Goal: Check status

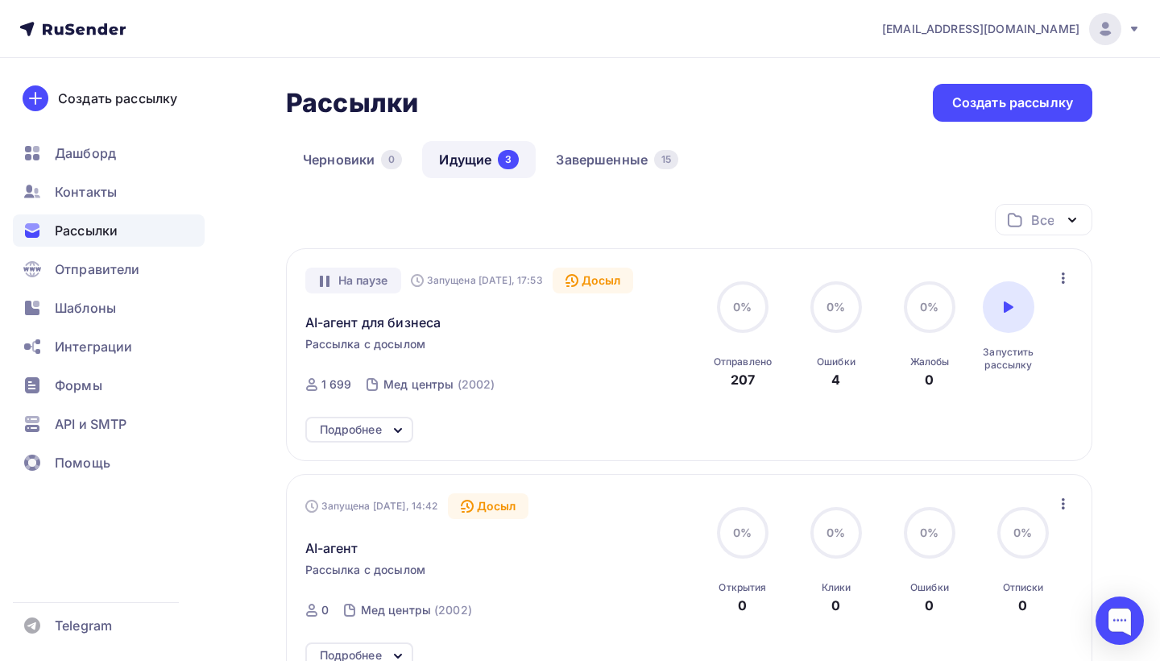
scroll to position [210, 0]
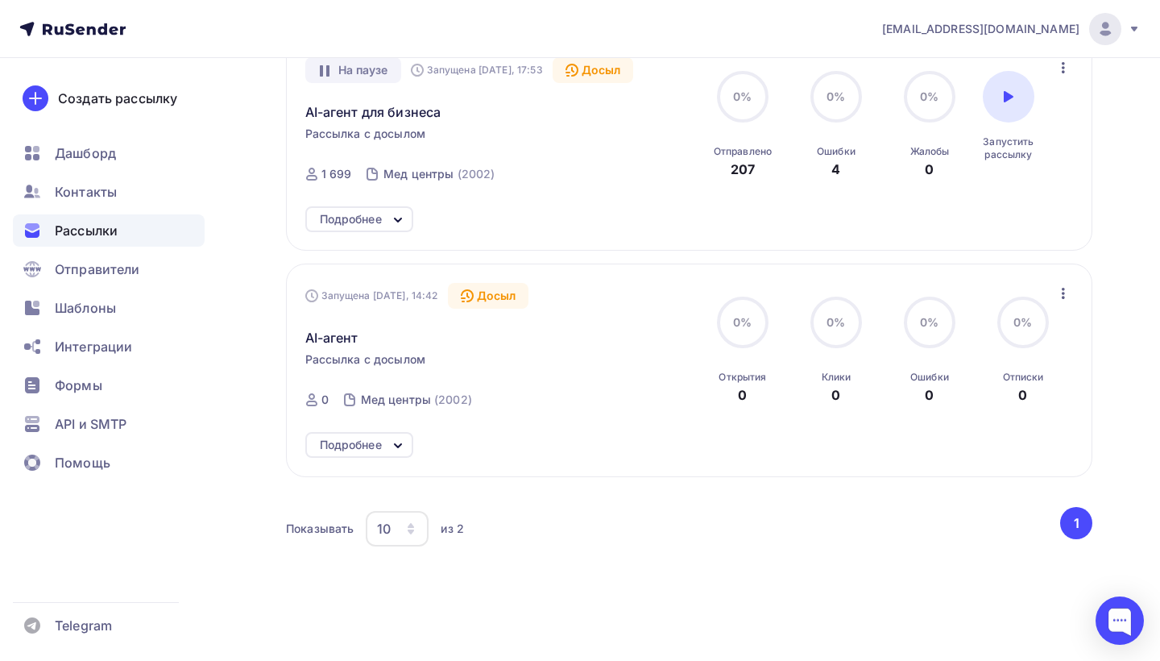
click at [1079, 476] on div "Запущена [DATE], 14:42 Досыл AI-агент Рассылка с досылом Отправлена [DATE], 14:…" at bounding box center [689, 369] width 806 height 213
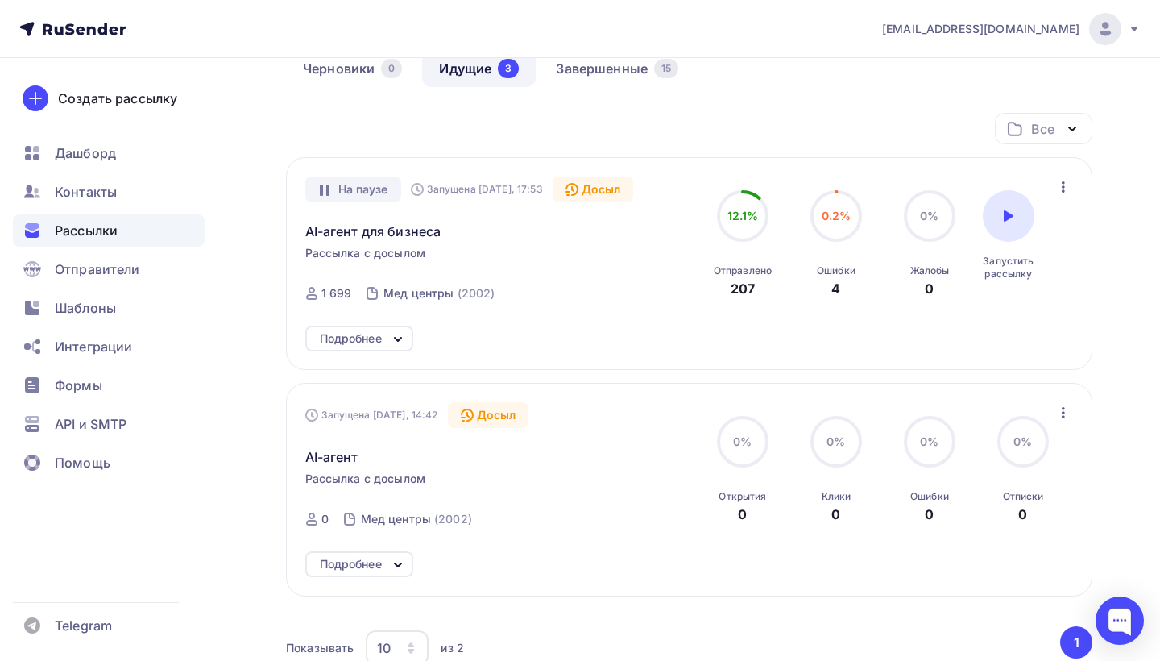
scroll to position [87, 0]
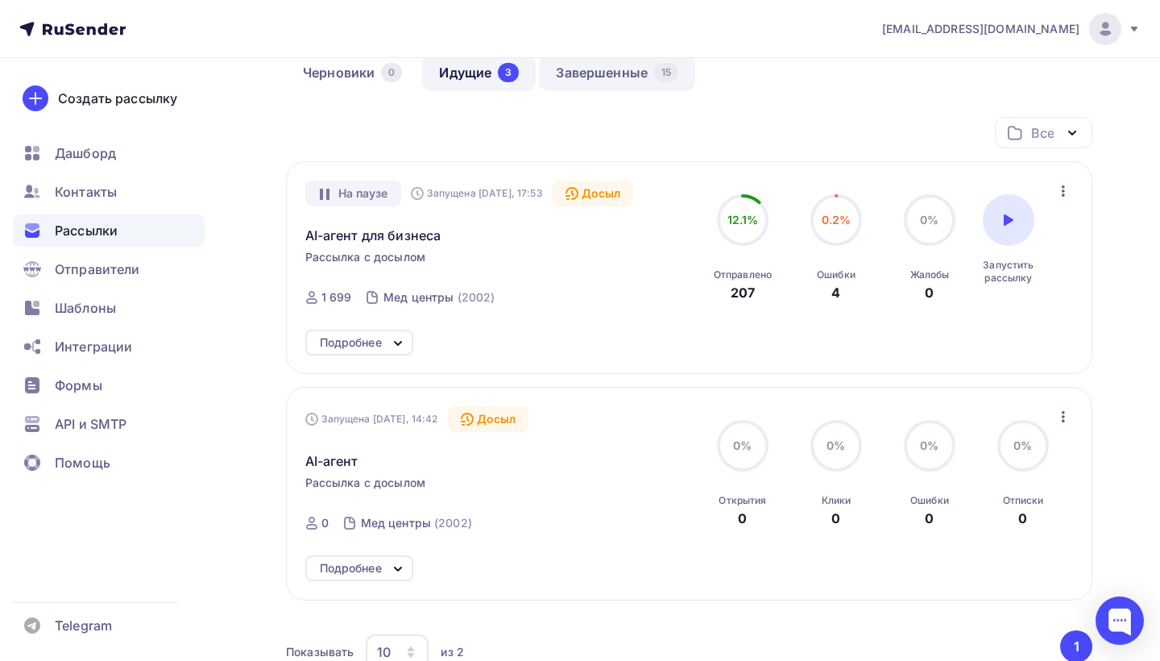
click at [605, 77] on link "Завершенные 15" at bounding box center [617, 72] width 156 height 37
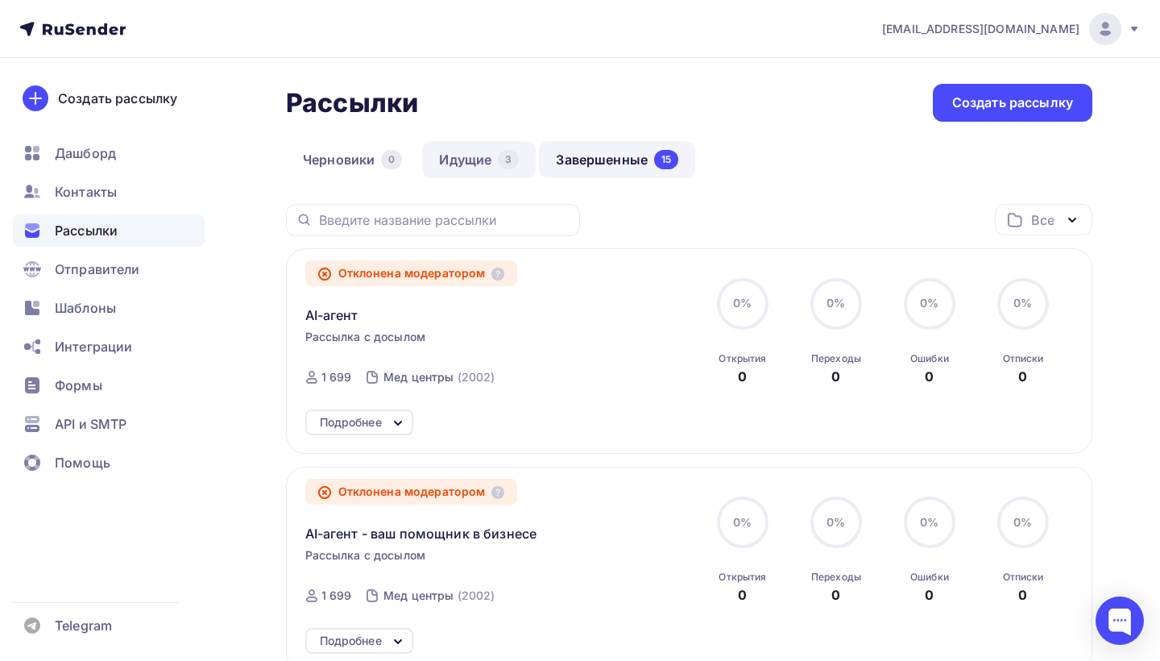
click at [483, 160] on link "Идущие 3" at bounding box center [479, 159] width 114 height 37
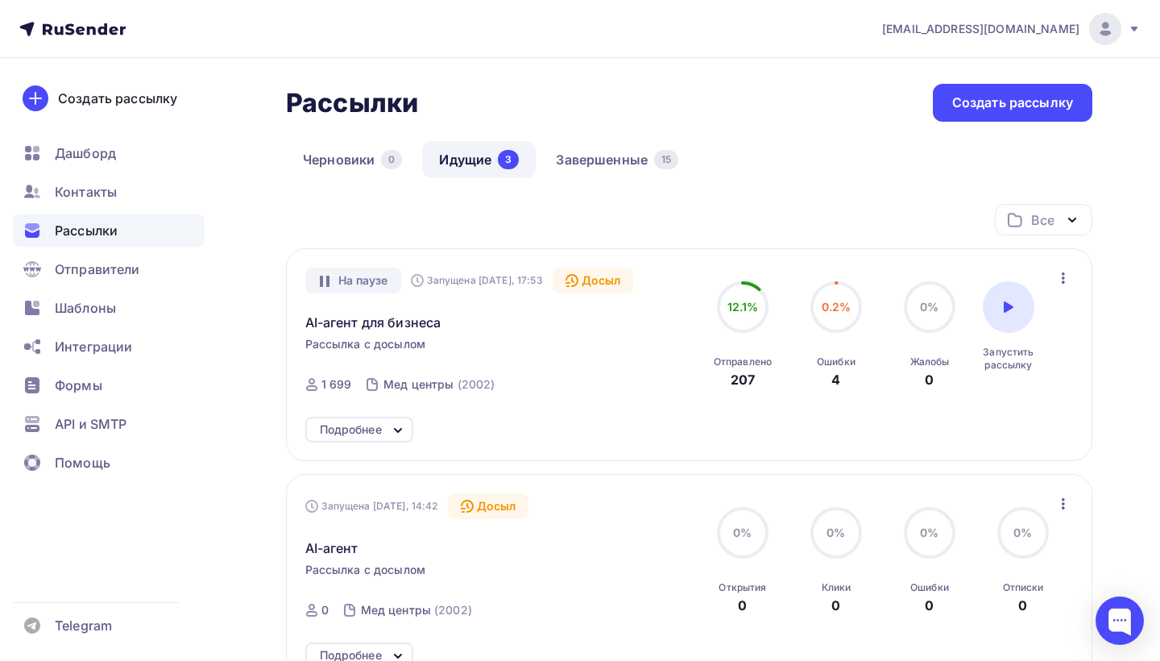
click at [368, 431] on div "Подробнее" at bounding box center [351, 429] width 62 height 19
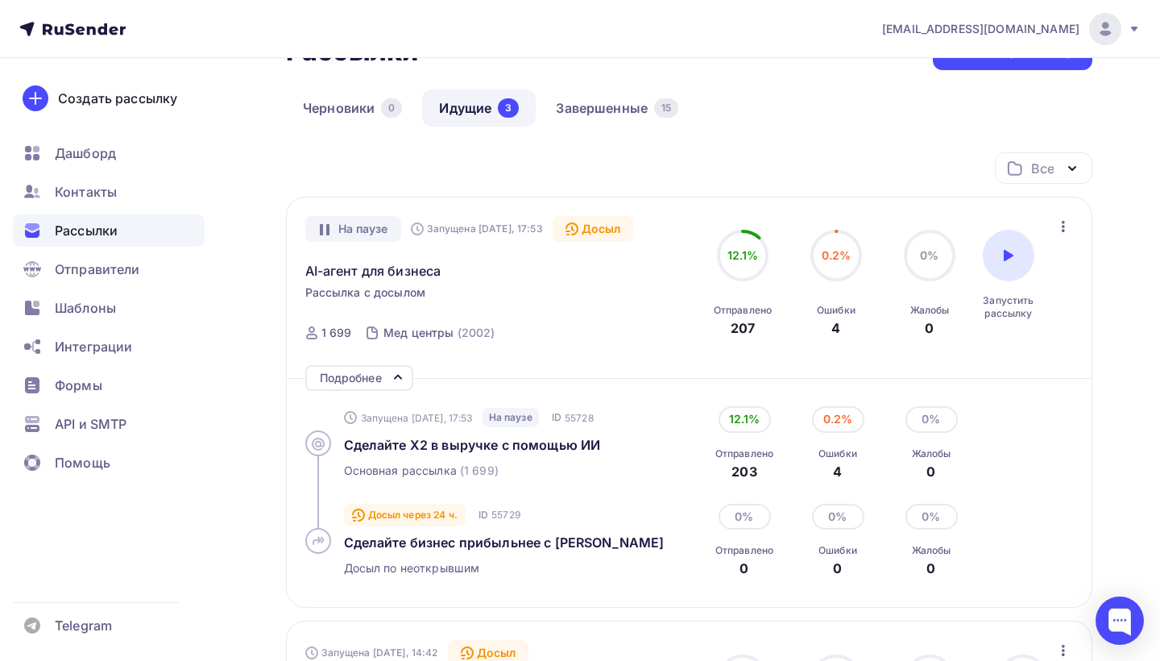
scroll to position [61, 0]
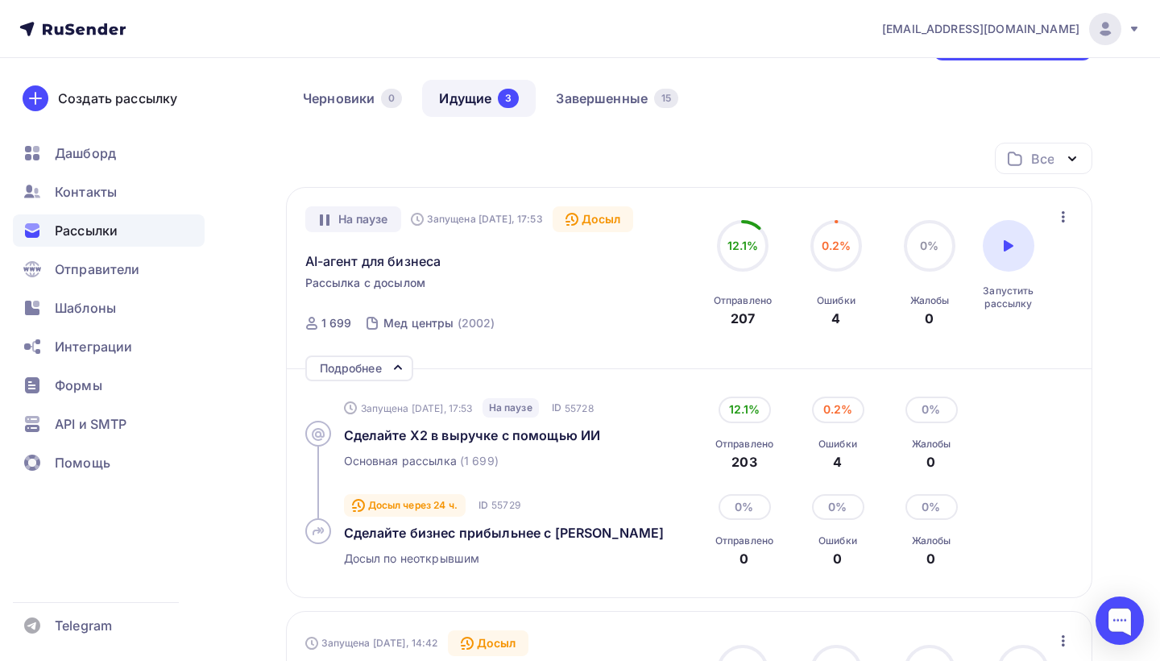
drag, startPoint x: 1001, startPoint y: 255, endPoint x: 1077, endPoint y: 276, distance: 79.1
click at [1001, 255] on div at bounding box center [1009, 246] width 52 height 52
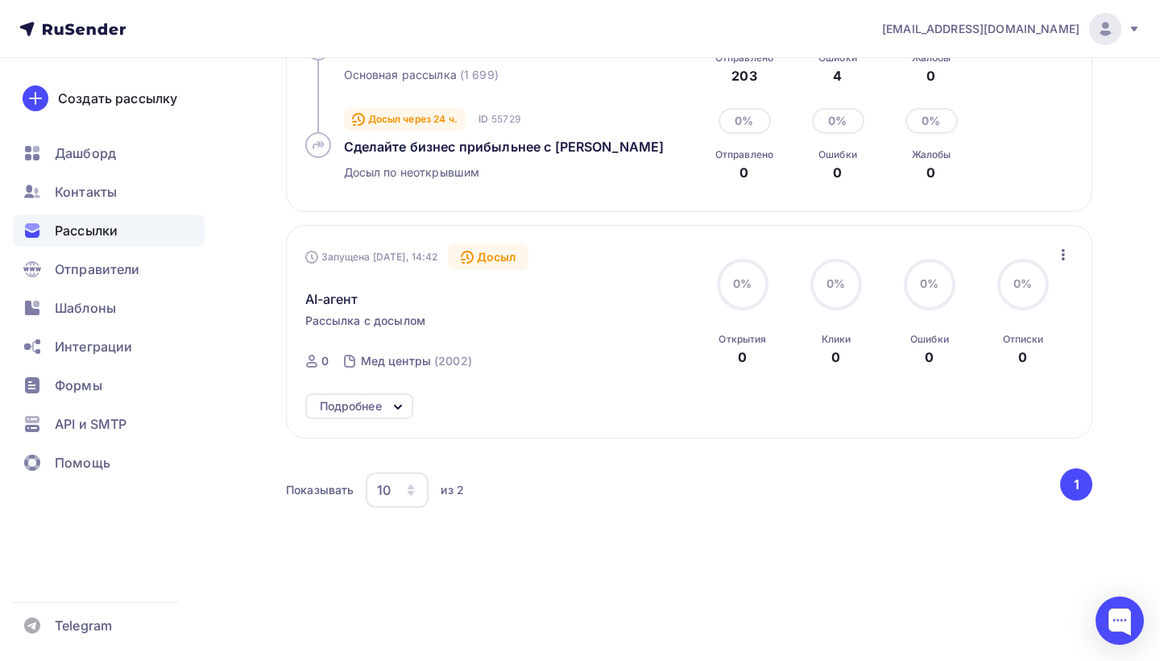
scroll to position [431, 0]
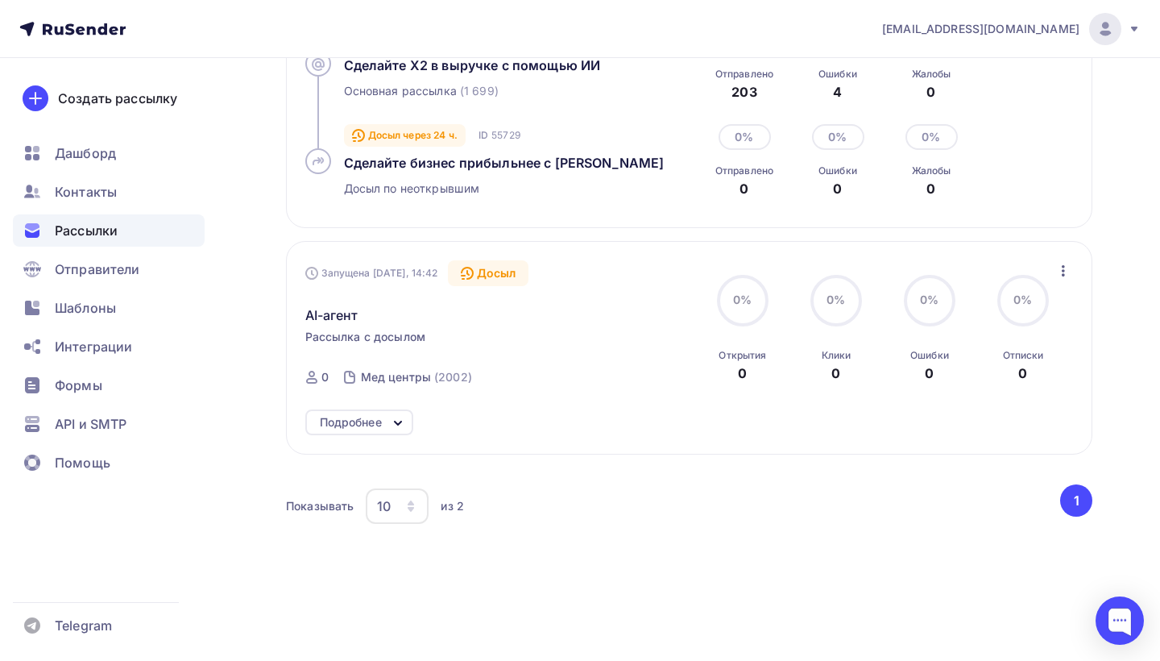
click at [1067, 270] on icon "button" at bounding box center [1063, 270] width 19 height 19
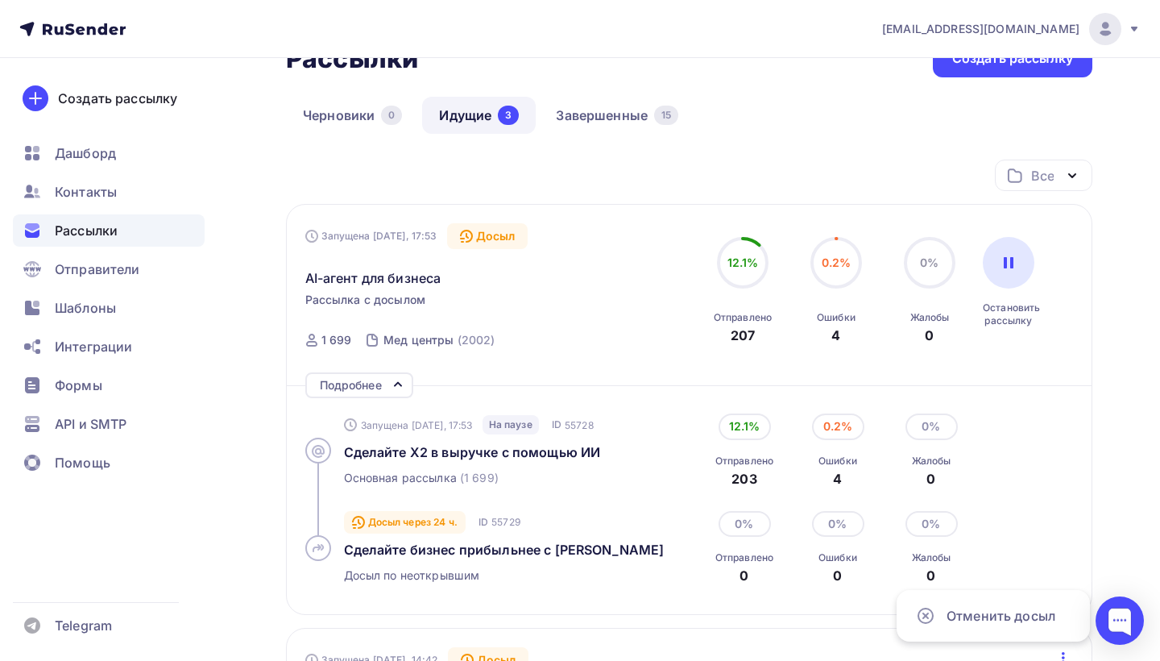
scroll to position [50, 0]
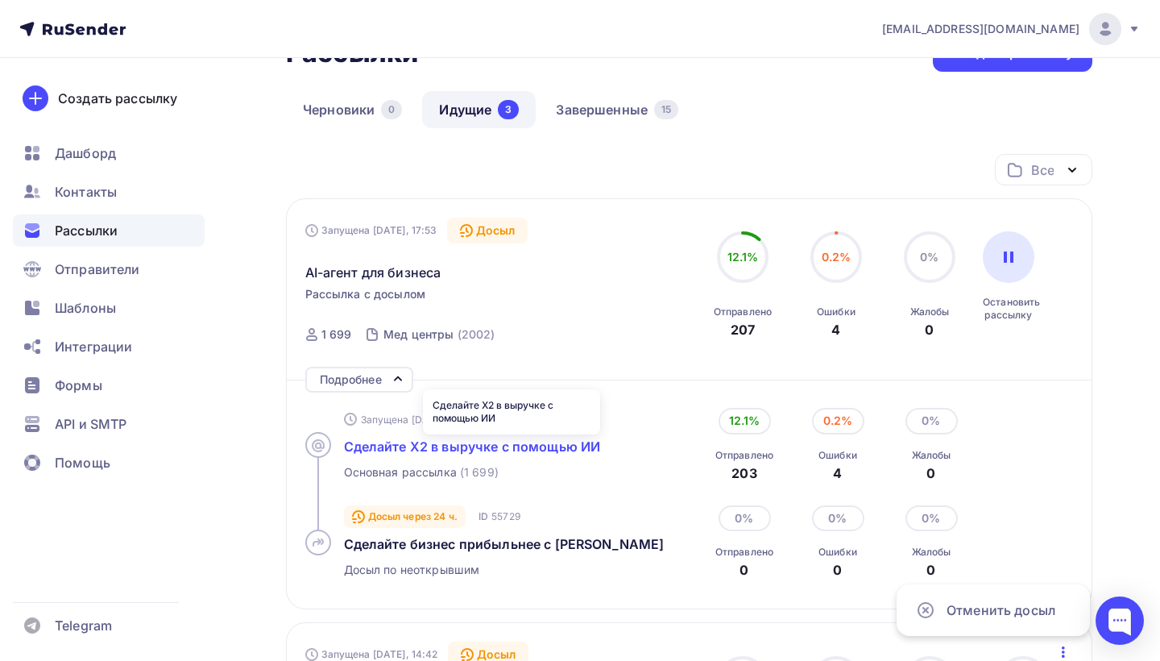
click at [393, 441] on span "Сделайте Х2 в выручке с помощью ИИ" at bounding box center [472, 446] width 257 height 16
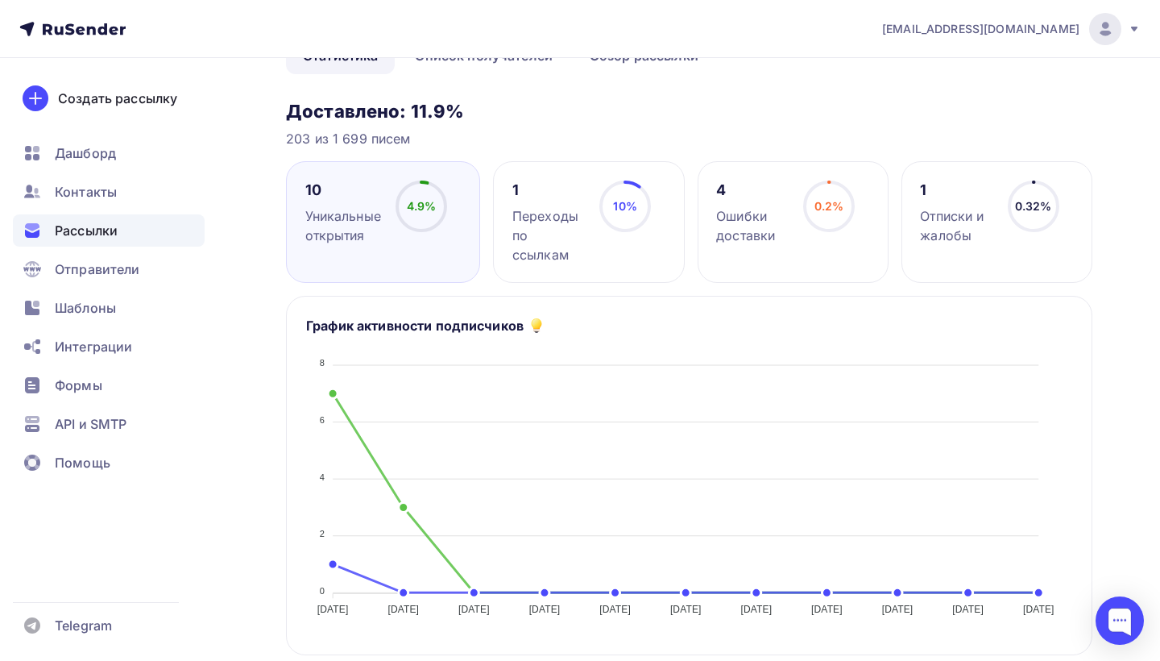
scroll to position [106, 0]
